Goal: Transaction & Acquisition: Subscribe to service/newsletter

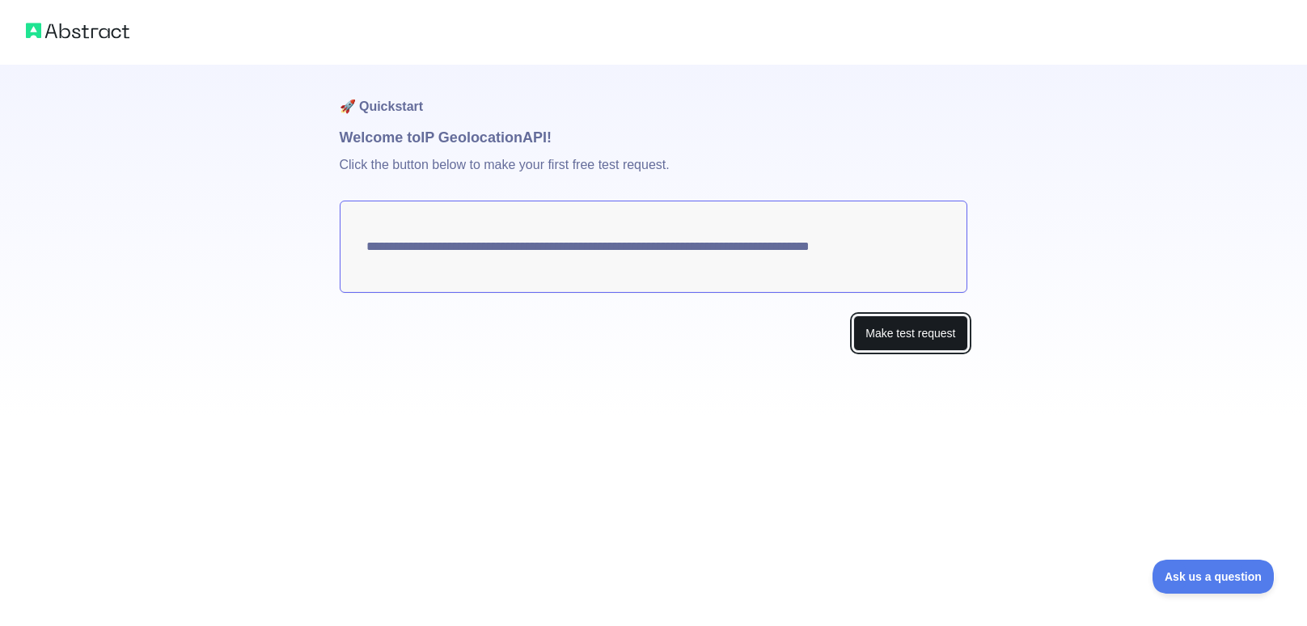
click at [881, 330] on button "Make test request" at bounding box center [910, 333] width 114 height 36
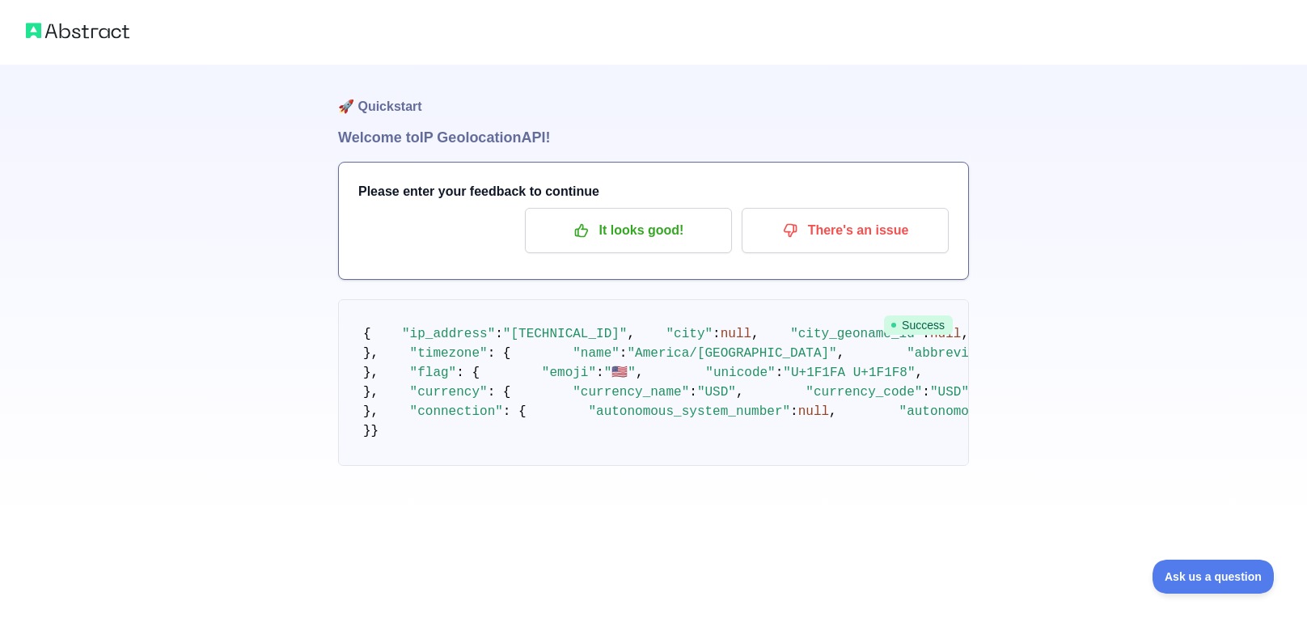
click at [386, 341] on span at bounding box center [386, 334] width 31 height 15
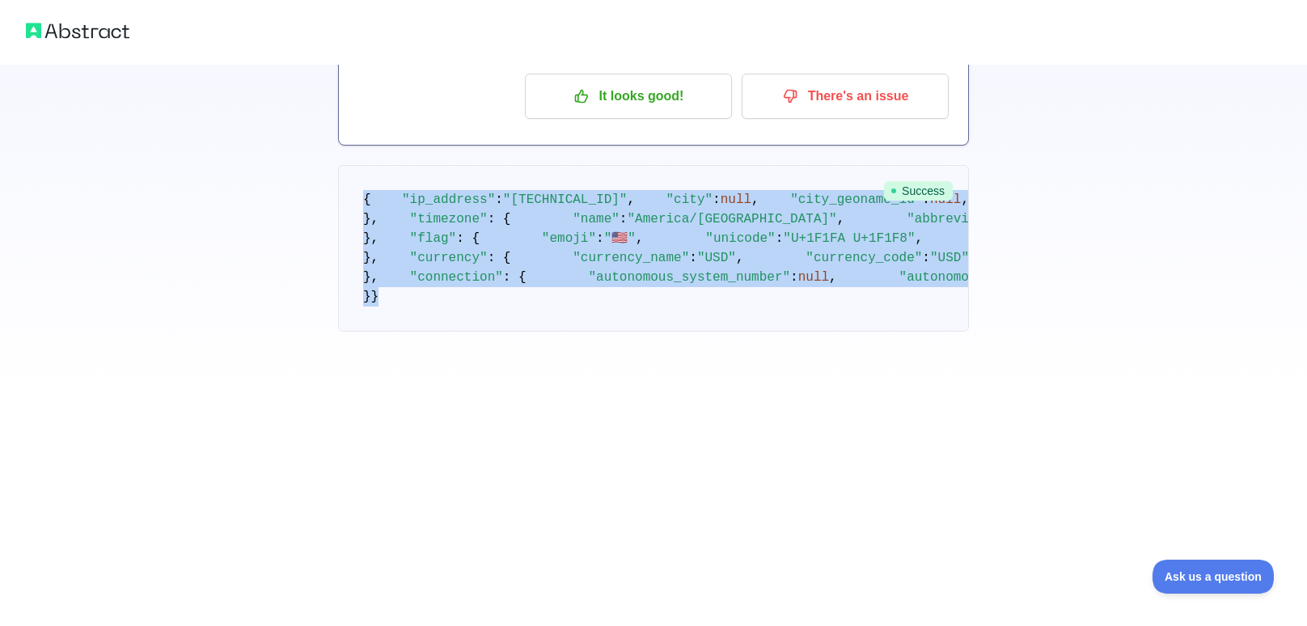
scroll to position [661, 0]
drag, startPoint x: 364, startPoint y: 332, endPoint x: 652, endPoint y: 661, distance: 437.8
click at [652, 492] on html "🚀 Quickstart Welcome to IP Geolocation API! Please enter your feedback to conti…" at bounding box center [653, 179] width 1307 height 626
copy code "{ "lo_ipsumdo" : "2328:09s7:56a6:2c99:a7el:5s34:0d09:3e06" , "temp" : inci , "u…"
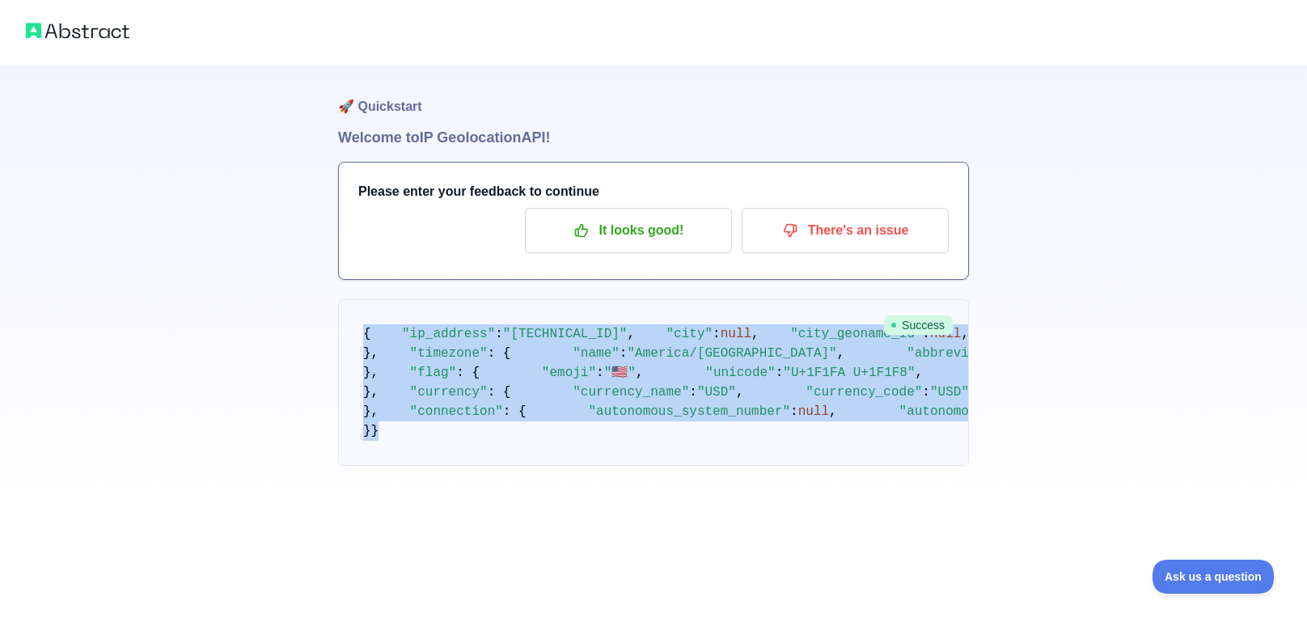
click at [431, 301] on pre "{ "ip_address" : "[TECHNICAL_ID]" , "city" : null , "city_geoname_id" : null , …" at bounding box center [653, 382] width 631 height 167
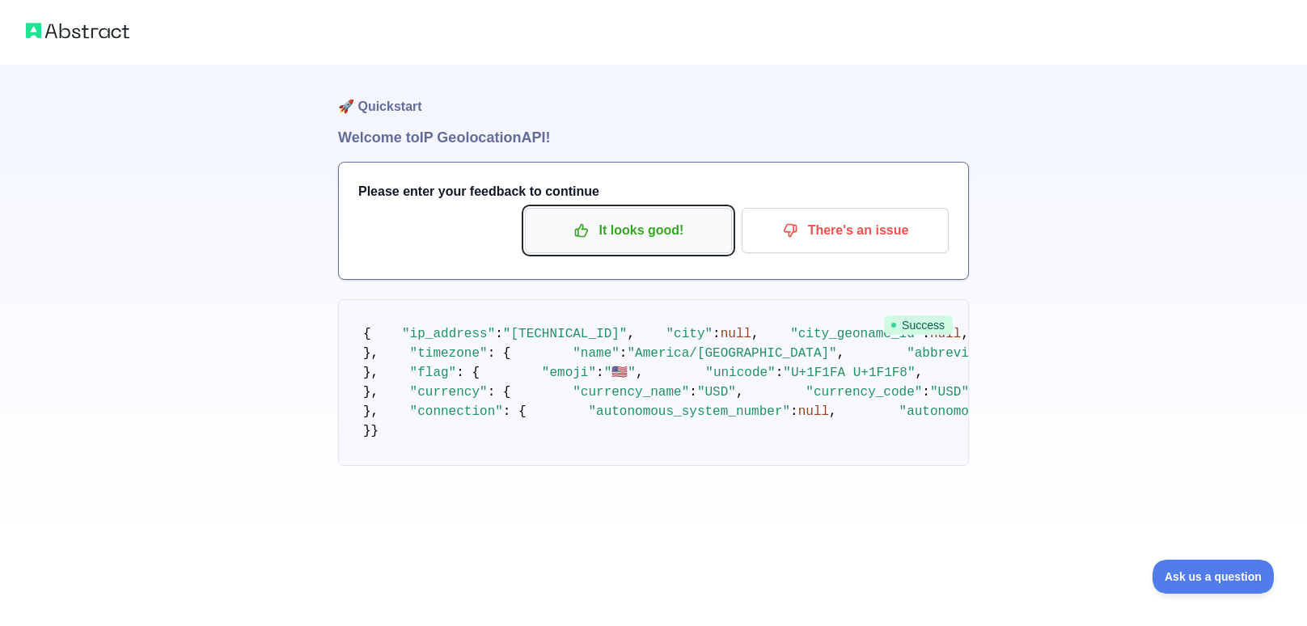
click at [653, 214] on button "It looks good!" at bounding box center [628, 230] width 207 height 45
